Goal: Task Accomplishment & Management: Use online tool/utility

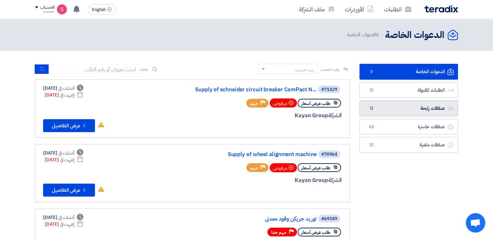
click at [376, 101] on link "صفقات رابحة صفقات رابحة 12" at bounding box center [409, 109] width 99 height 16
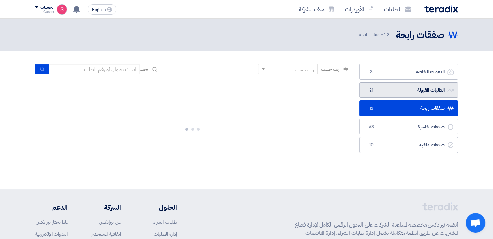
click at [377, 89] on link "الطلبات المقبولة الطلبات المقبولة 21" at bounding box center [409, 90] width 99 height 16
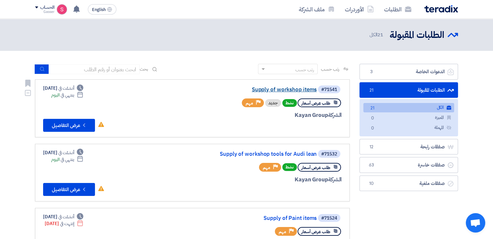
click at [297, 88] on link "Supply of workshop items" at bounding box center [252, 90] width 130 height 6
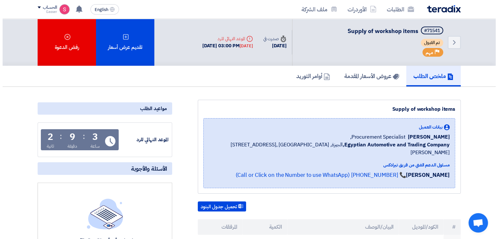
scroll to position [108, 0]
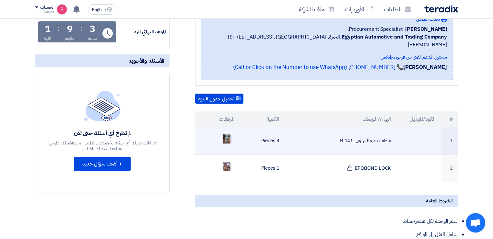
click at [225, 133] on img at bounding box center [226, 139] width 9 height 12
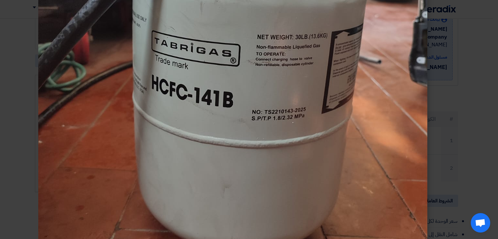
scroll to position [301, 0]
